Goal: Information Seeking & Learning: Learn about a topic

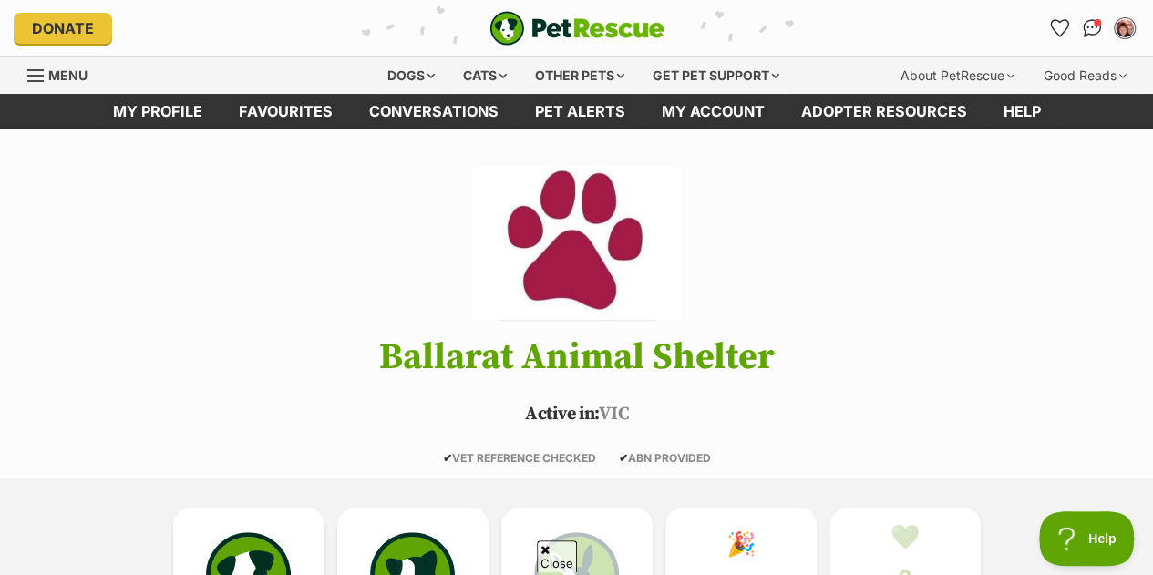
scroll to position [406, 0]
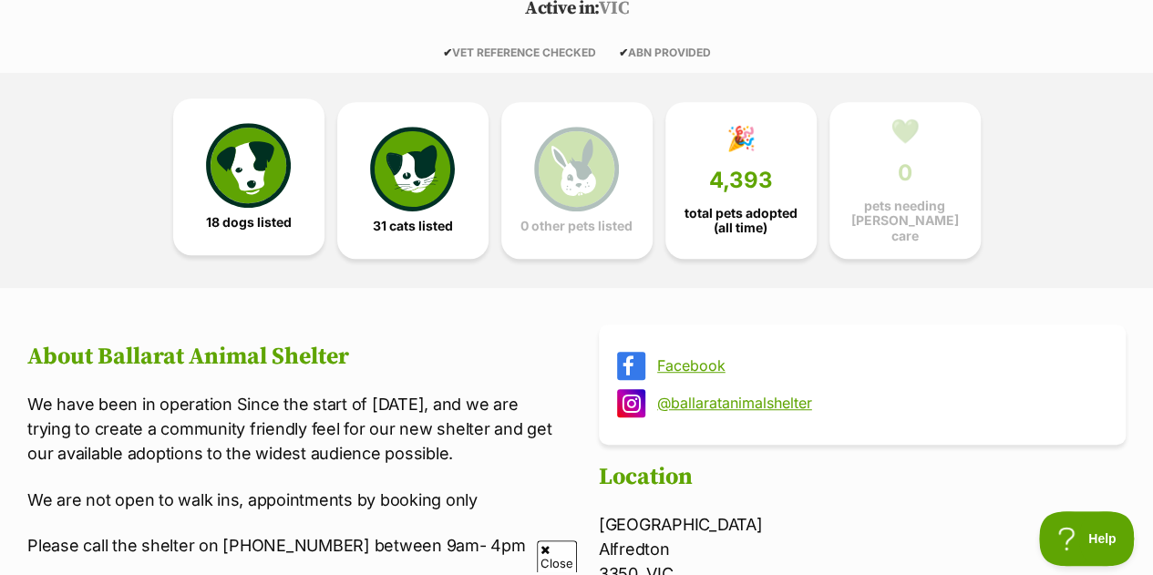
click at [260, 160] on img at bounding box center [248, 165] width 84 height 84
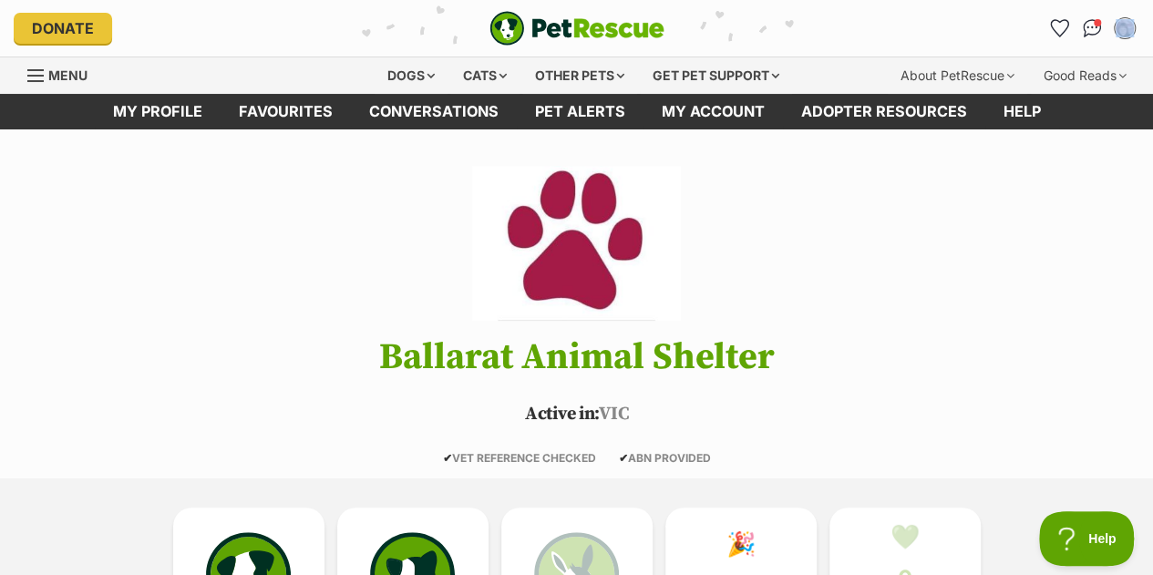
drag, startPoint x: 1150, startPoint y: 31, endPoint x: 1149, endPoint y: 48, distance: 17.3
click at [1149, 48] on div "Donate PetRescue home My account Leanne McLeod Edit profile Log out Pet alerts …" at bounding box center [576, 28] width 1153 height 57
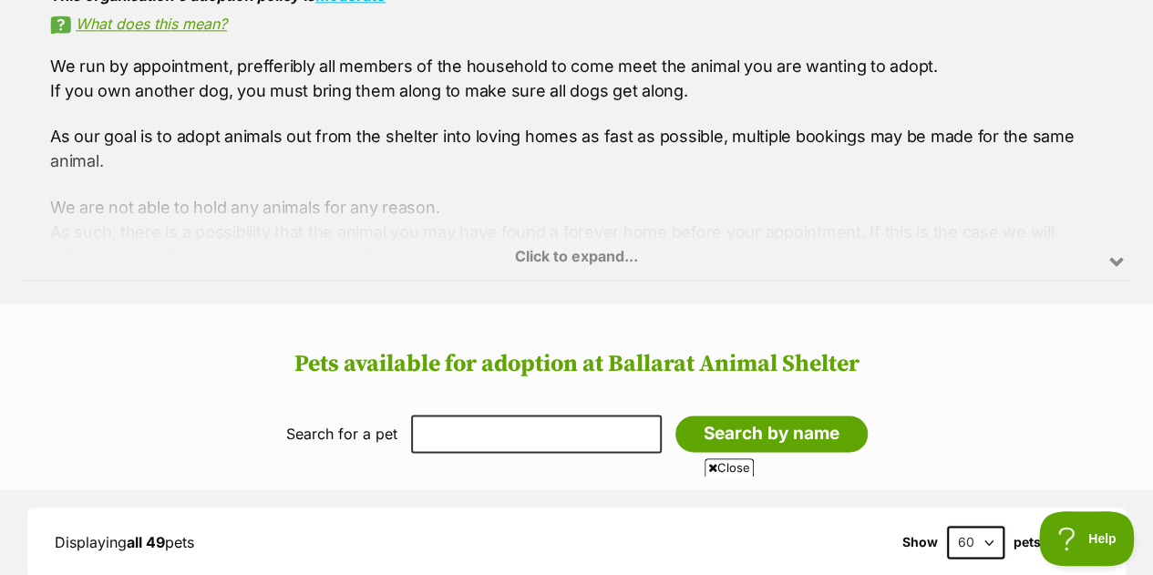
scroll to position [154, 0]
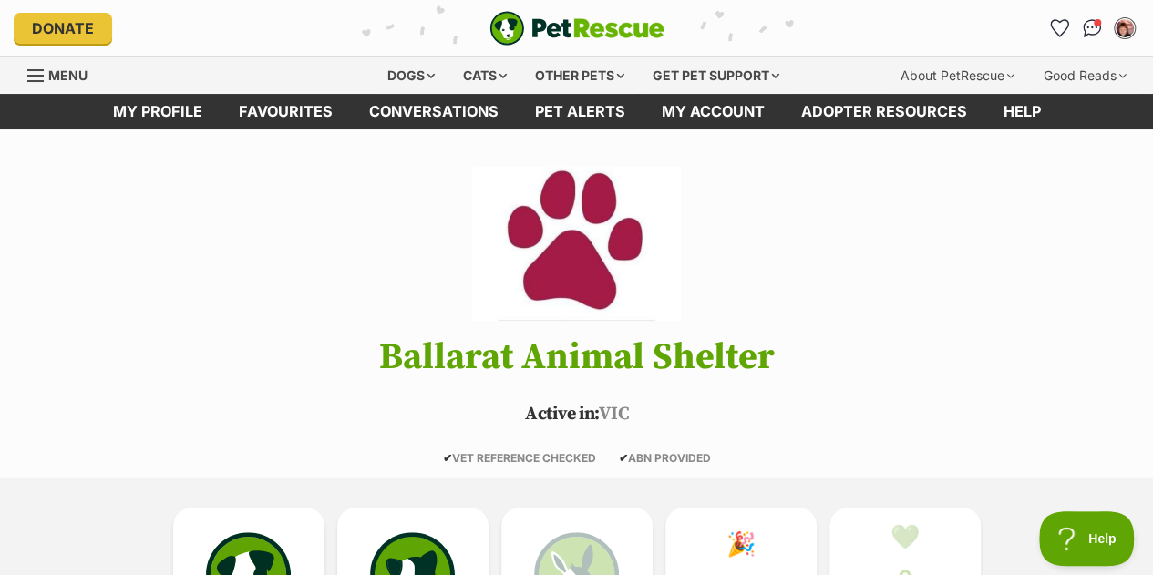
drag, startPoint x: 1153, startPoint y: 31, endPoint x: 1147, endPoint y: 65, distance: 34.2
click at [1147, 65] on header "Donate PetRescue home My account [PERSON_NAME] Edit profile Log out Pet alerts …" at bounding box center [576, 47] width 1153 height 94
click at [35, 77] on span "Menu" at bounding box center [35, 76] width 16 height 2
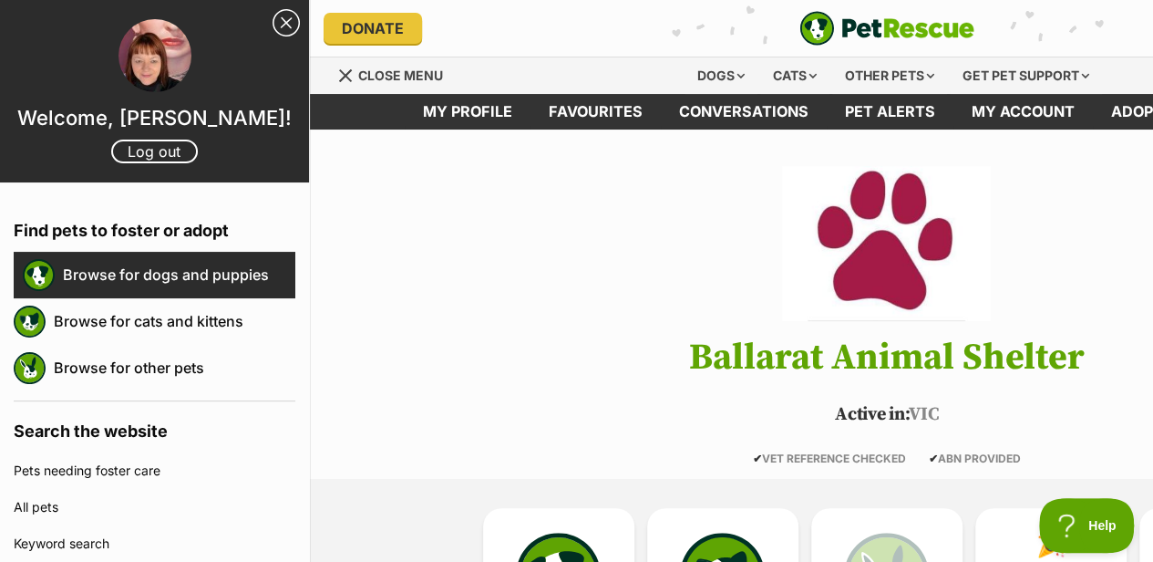
click at [168, 280] on link "Browse for dogs and puppies" at bounding box center [179, 274] width 233 height 38
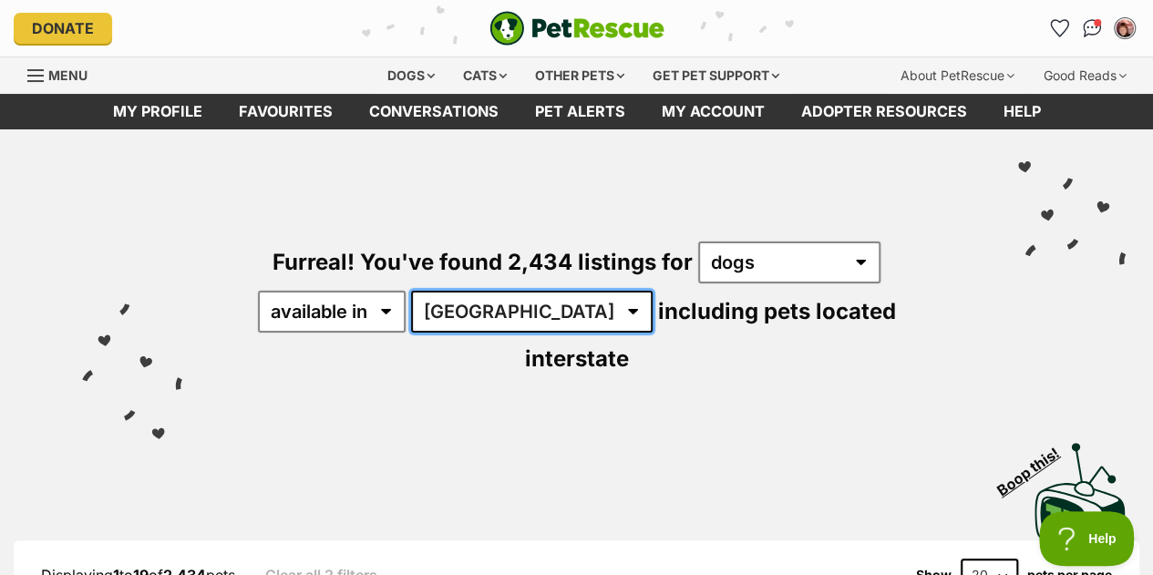
click at [533, 318] on select "Australia ACT NSW NT QLD SA TAS VIC WA" at bounding box center [532, 312] width 242 height 42
select select "VIC"
click at [414, 291] on select "Australia ACT NSW NT QLD SA TAS VIC WA" at bounding box center [532, 312] width 242 height 42
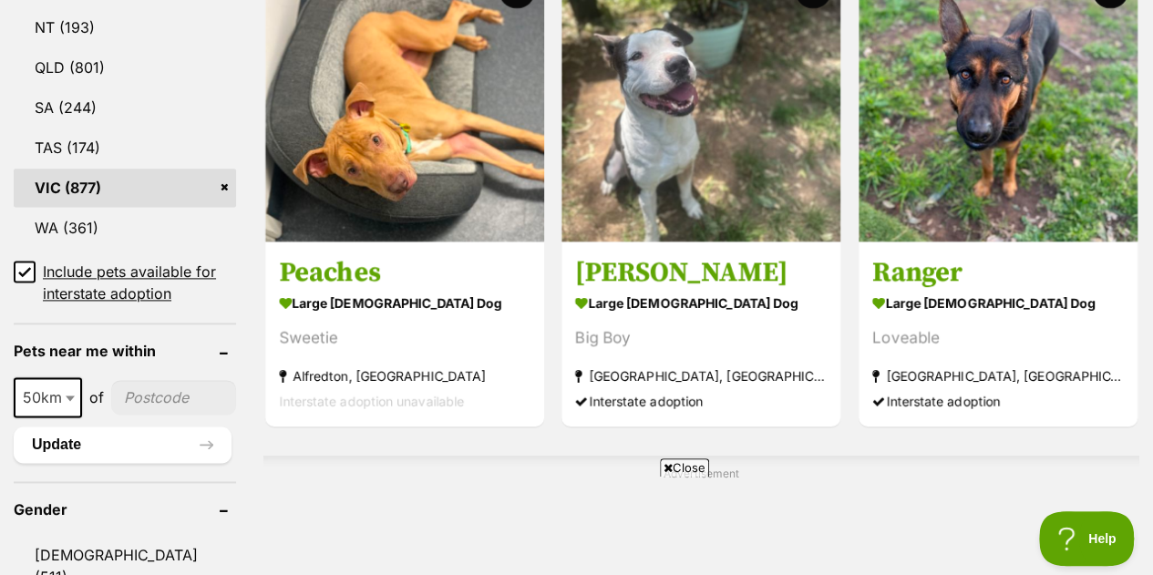
scroll to position [1186, 0]
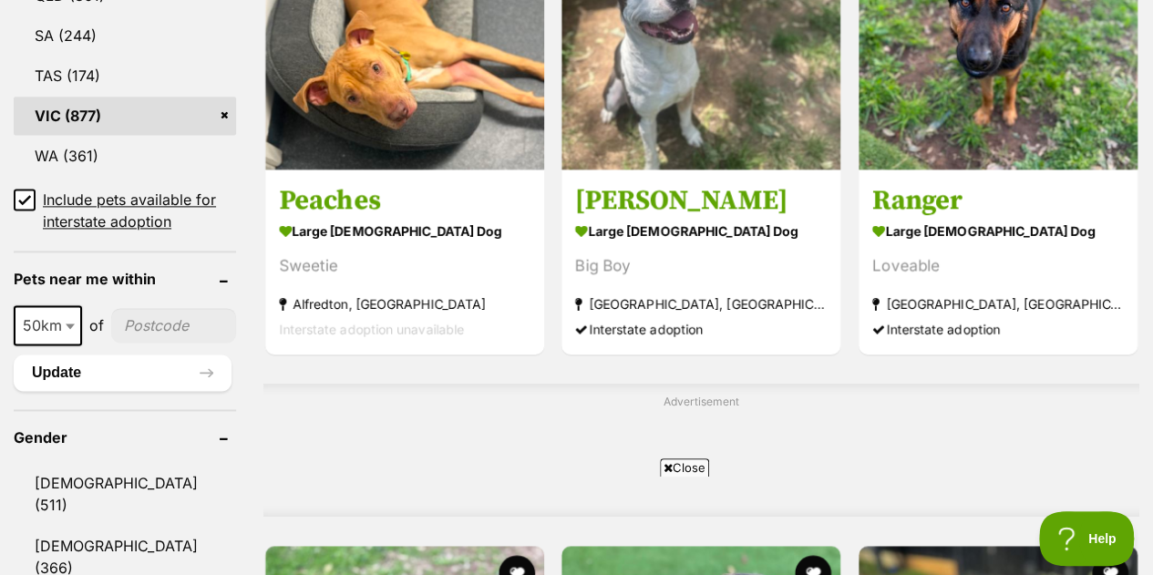
click at [155, 308] on input"] "postcode" at bounding box center [173, 325] width 125 height 35
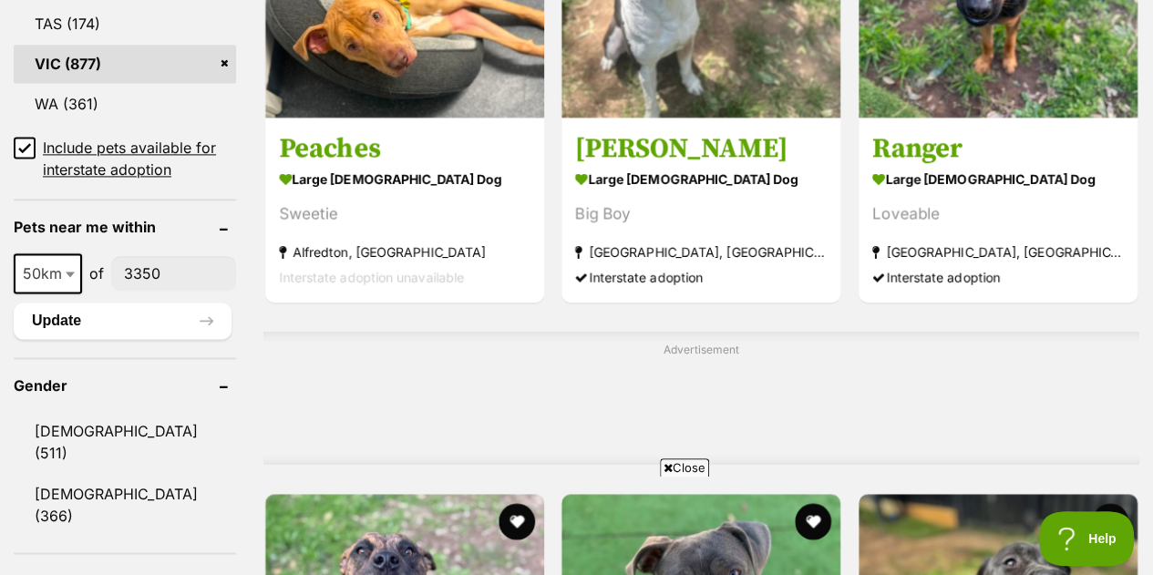
scroll to position [1251, 0]
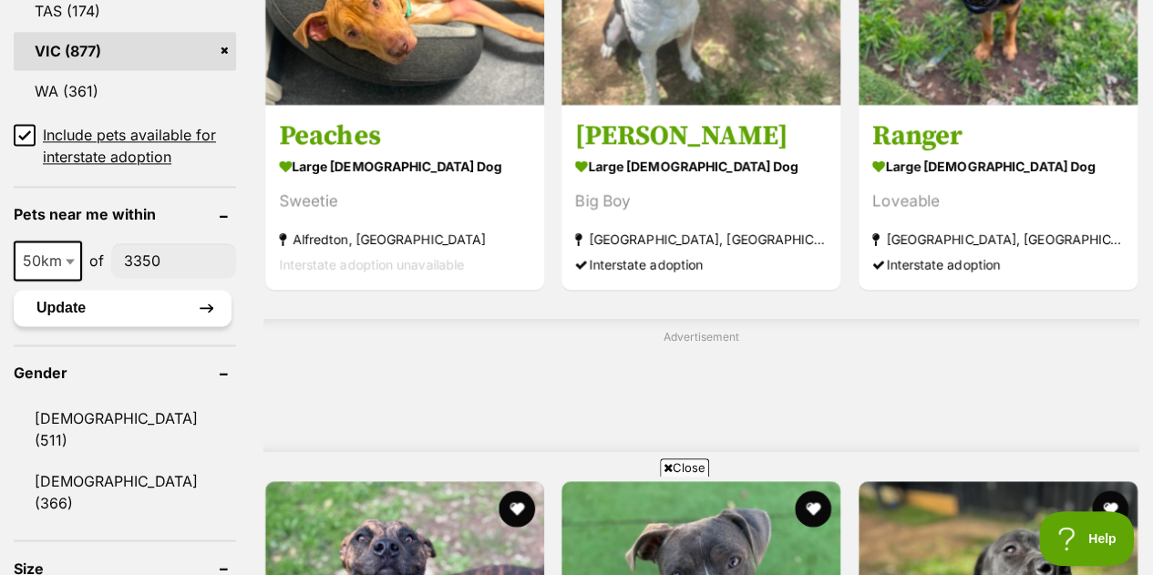
type input"] "3350"
click at [102, 290] on button "Update" at bounding box center [123, 308] width 218 height 36
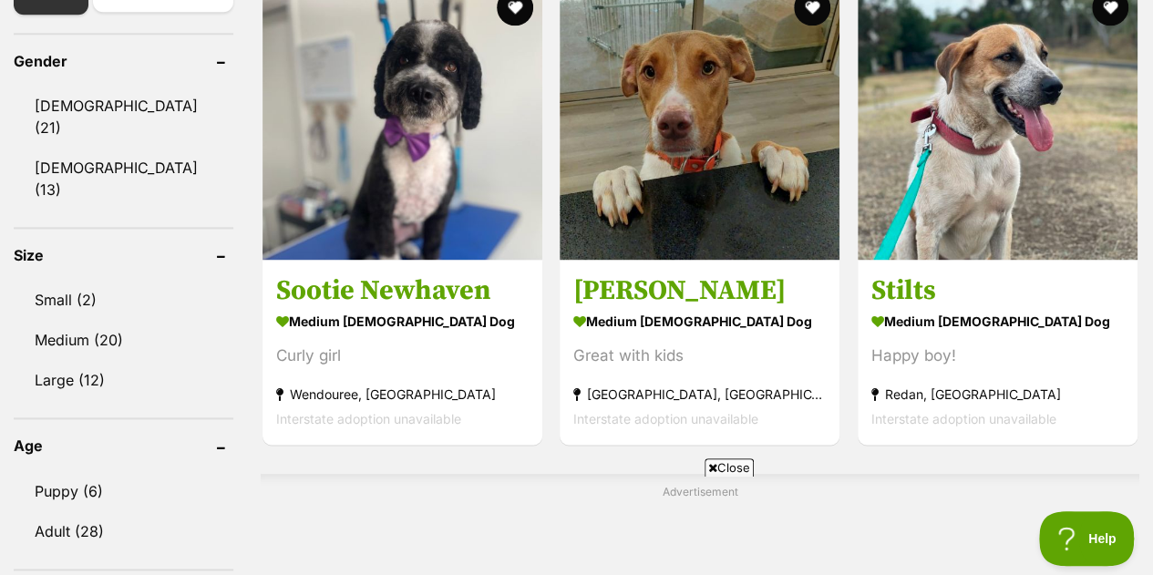
scroll to position [1102, 0]
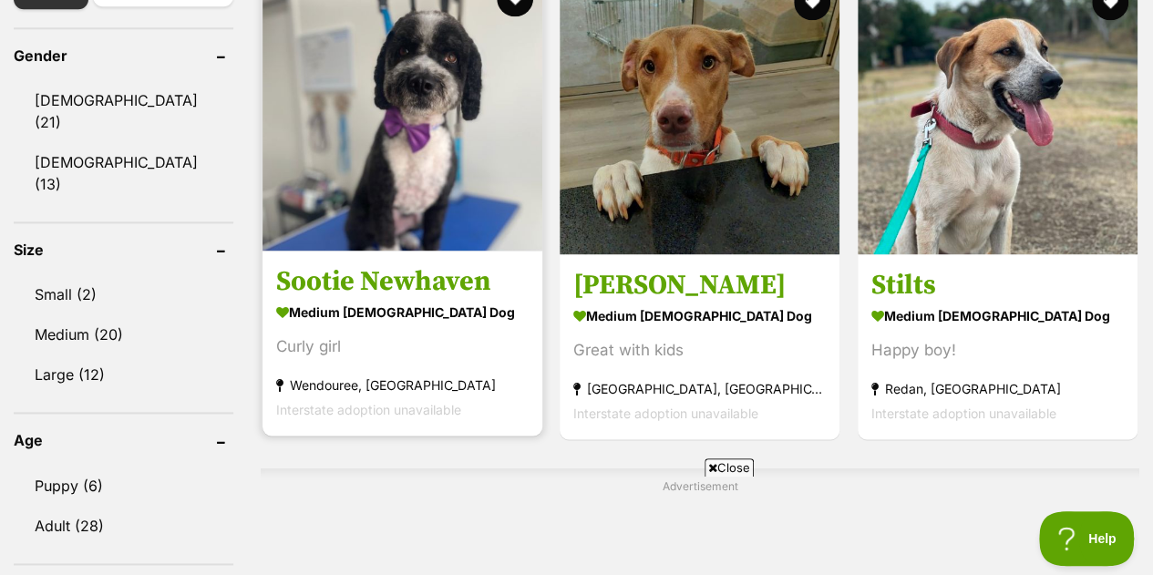
click at [405, 288] on h3 "Sootie Newhaven" at bounding box center [402, 281] width 253 height 35
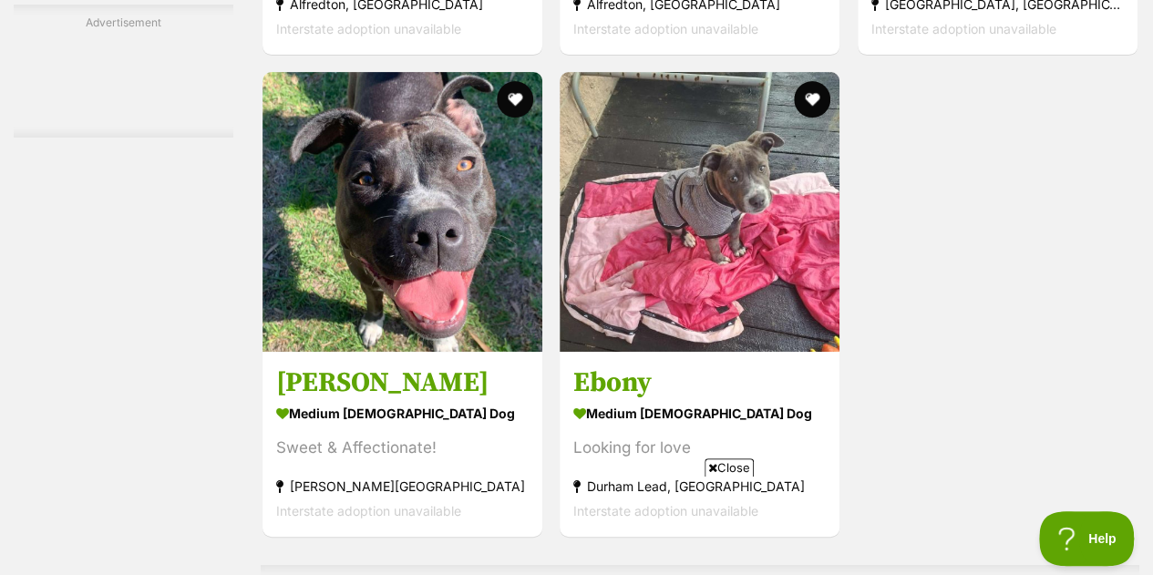
scroll to position [3695, 0]
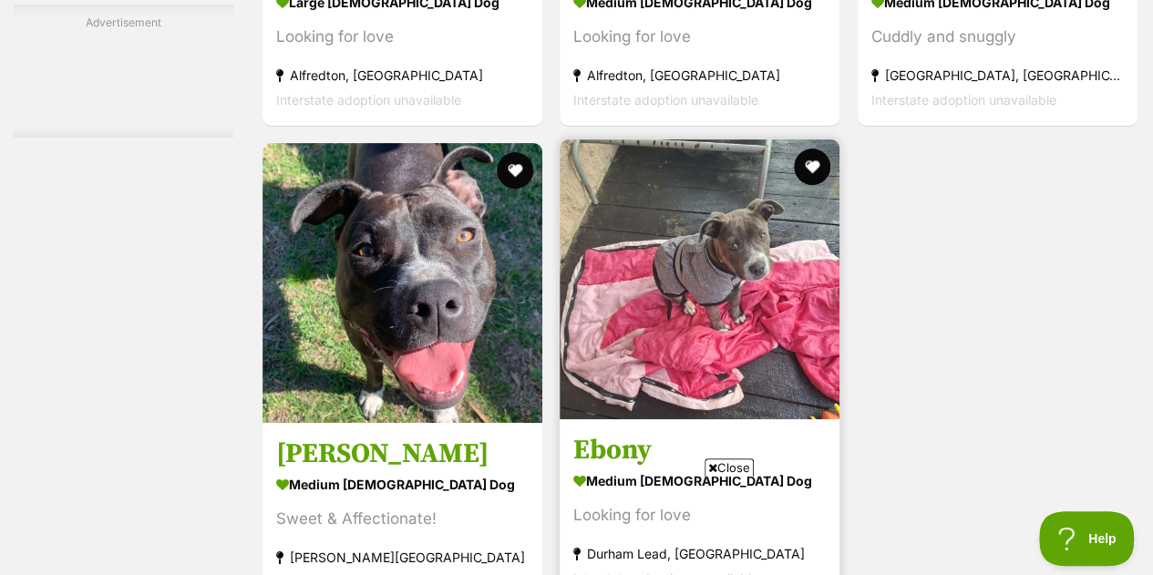
click at [738, 239] on img at bounding box center [700, 280] width 280 height 280
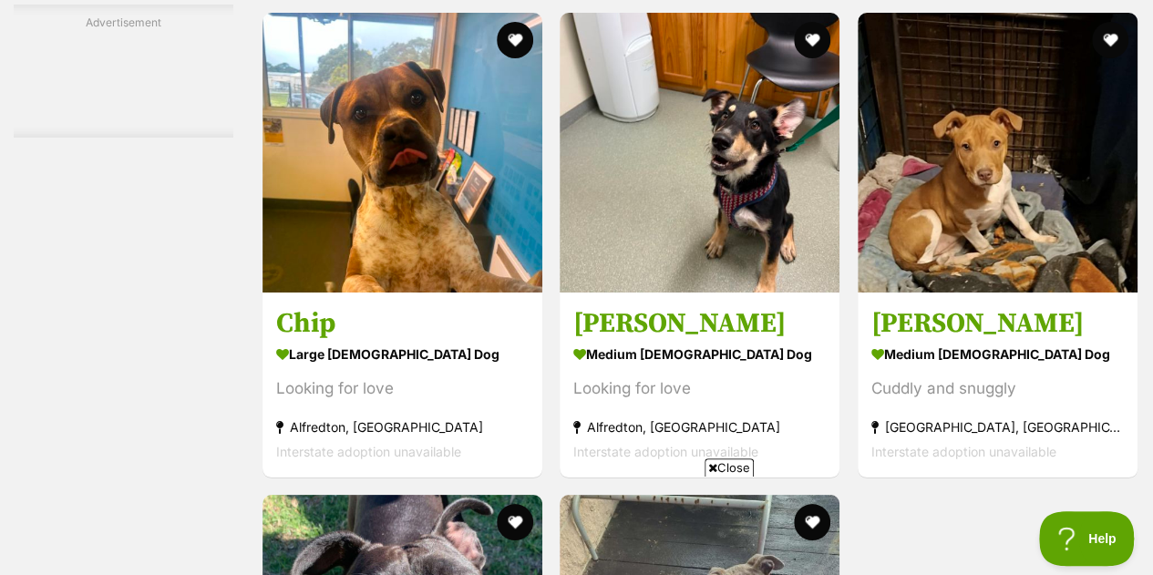
scroll to position [3282, 0]
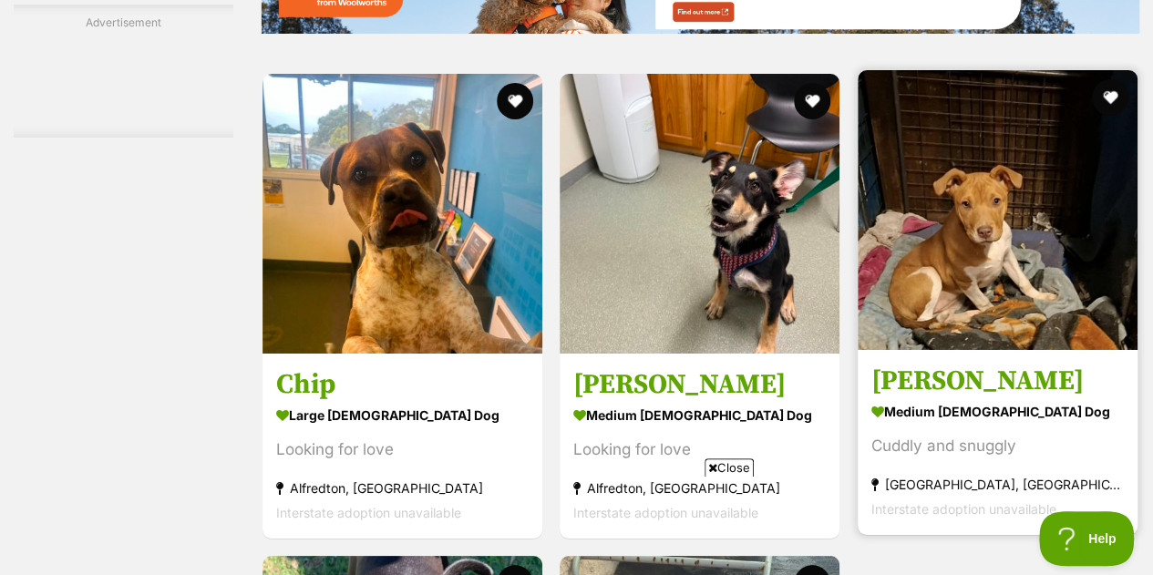
click at [1003, 240] on img at bounding box center [998, 210] width 280 height 280
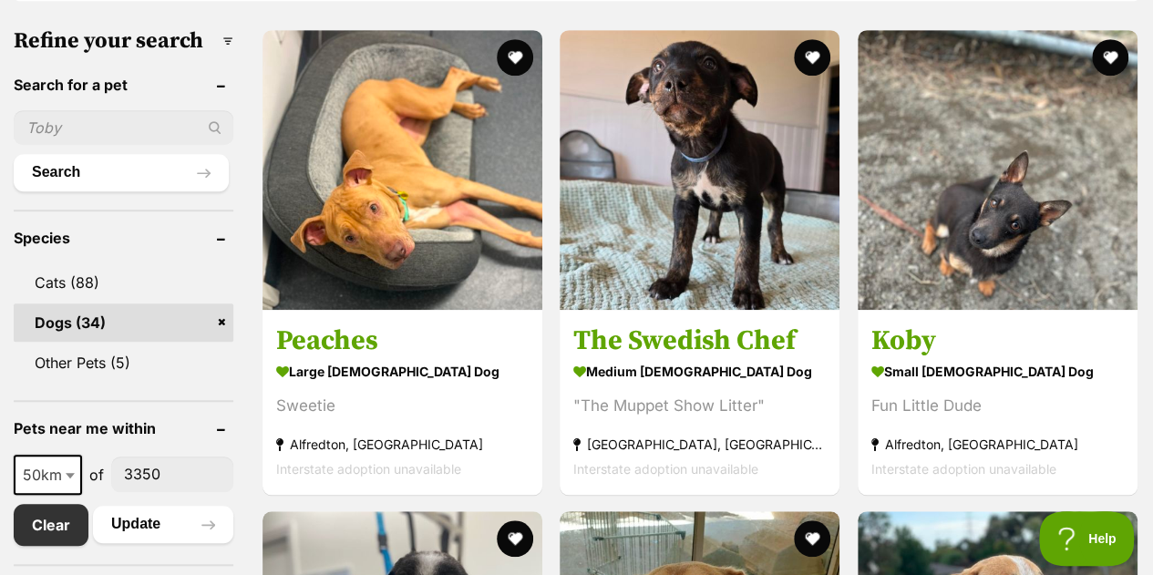
scroll to position [0, 0]
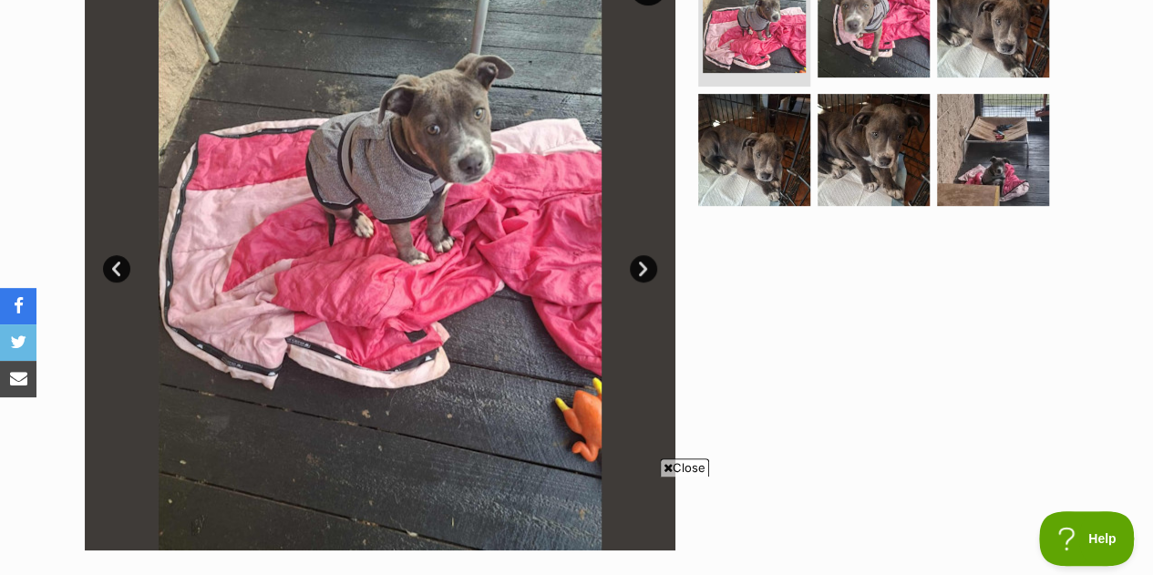
scroll to position [290, 0]
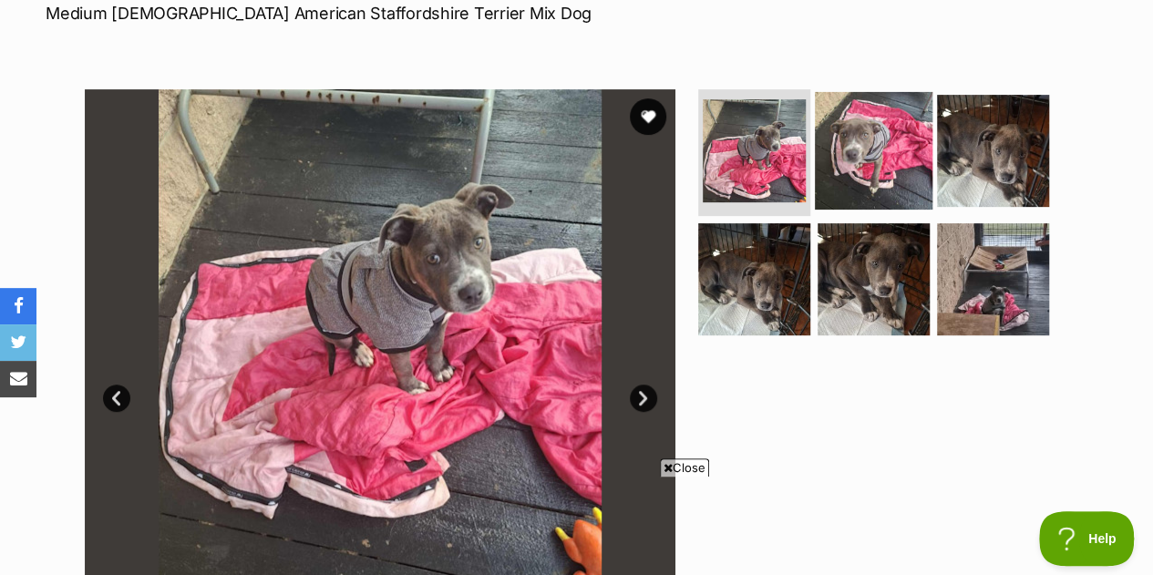
click at [839, 152] on img at bounding box center [874, 150] width 118 height 118
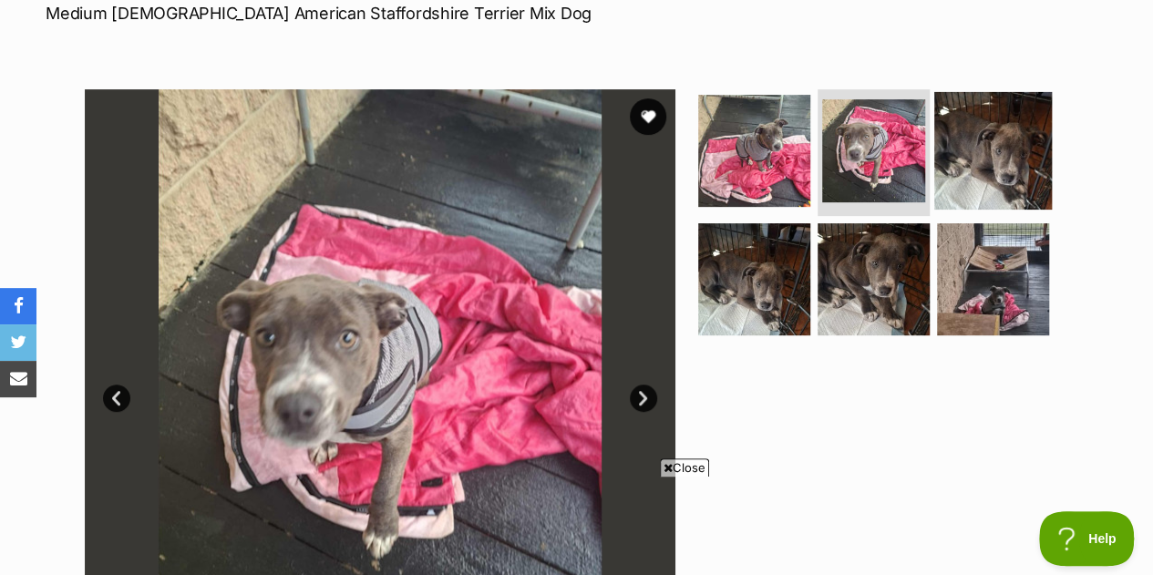
click at [952, 152] on img at bounding box center [994, 150] width 118 height 118
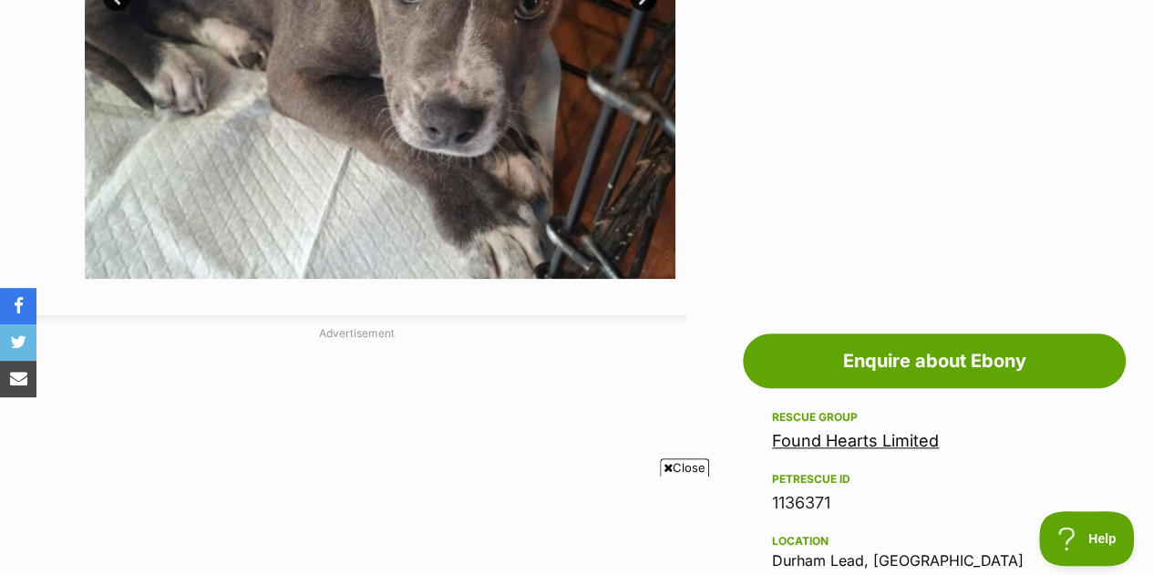
scroll to position [0, 0]
